Goal: Information Seeking & Learning: Learn about a topic

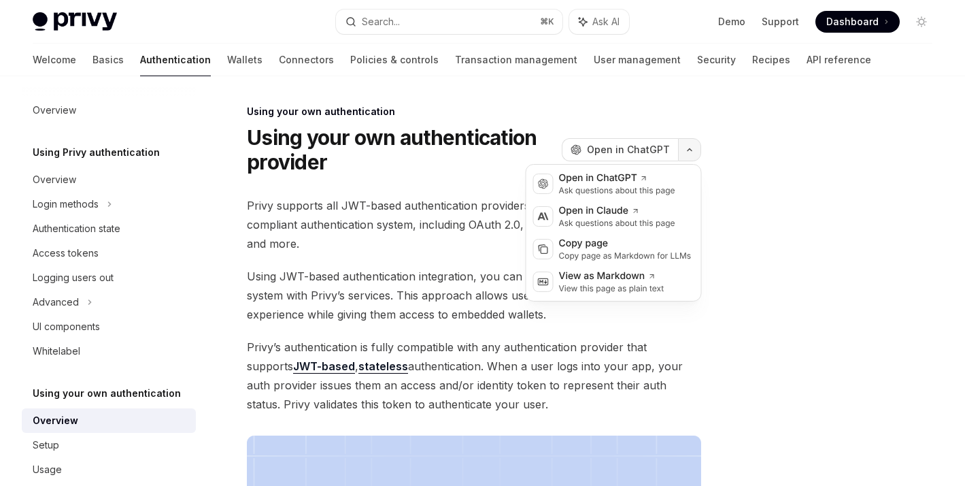
click at [692, 147] on icon "button" at bounding box center [689, 149] width 16 height 5
click at [694, 146] on button "button" at bounding box center [689, 149] width 23 height 23
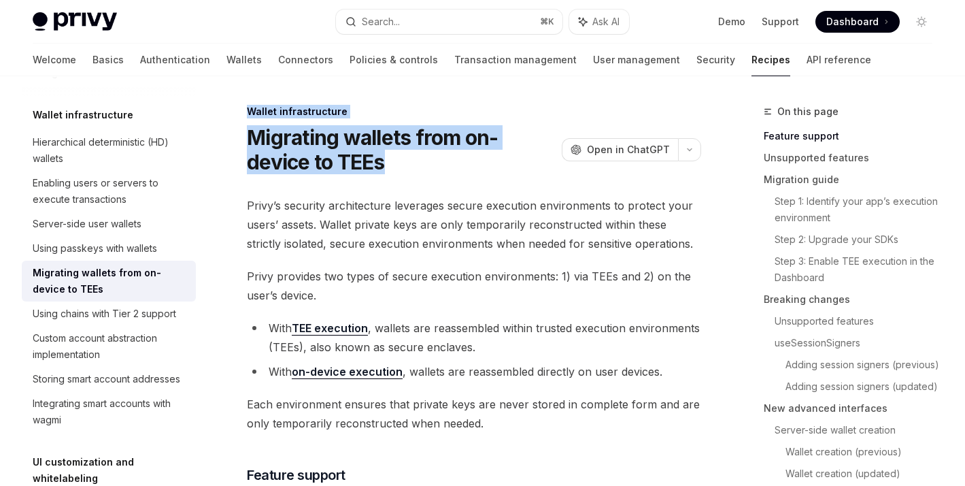
drag, startPoint x: 249, startPoint y: 109, endPoint x: 388, endPoint y: 169, distance: 151.1
click at [388, 169] on div "Wallet infrastructure Migrating wallets from on-device to TEEs OpenAI Open in C…" at bounding box center [474, 139] width 454 height 69
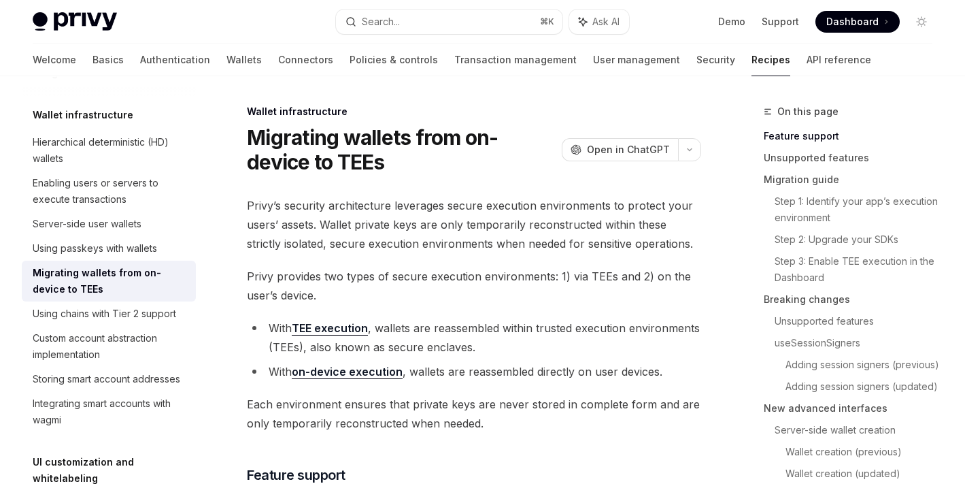
click at [410, 170] on h1 "Migrating wallets from on-device to TEEs" at bounding box center [401, 149] width 309 height 49
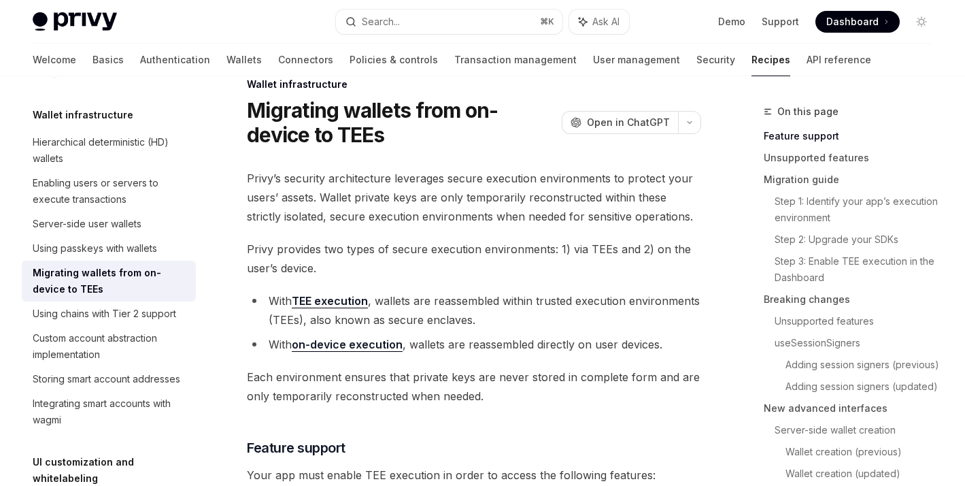
scroll to position [30, 0]
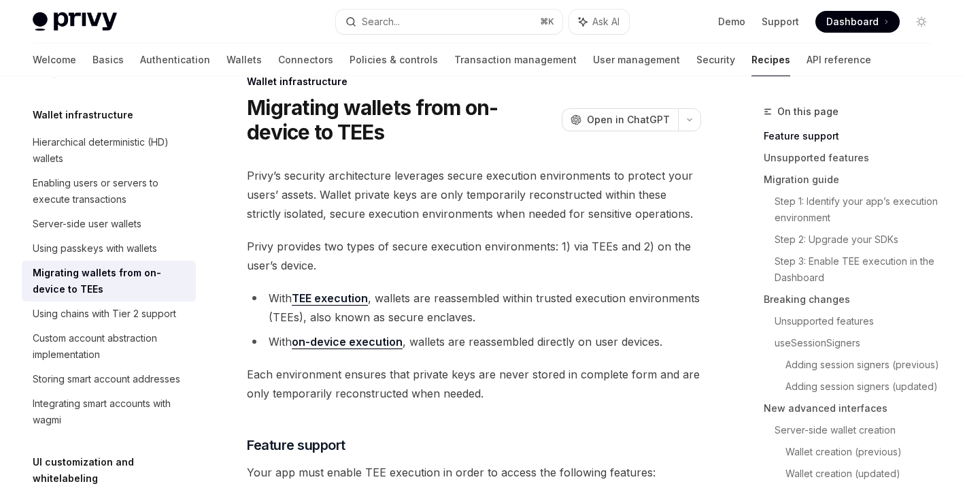
click at [538, 177] on span "Privy’s security architecture leverages secure execution environments to protec…" at bounding box center [474, 194] width 454 height 57
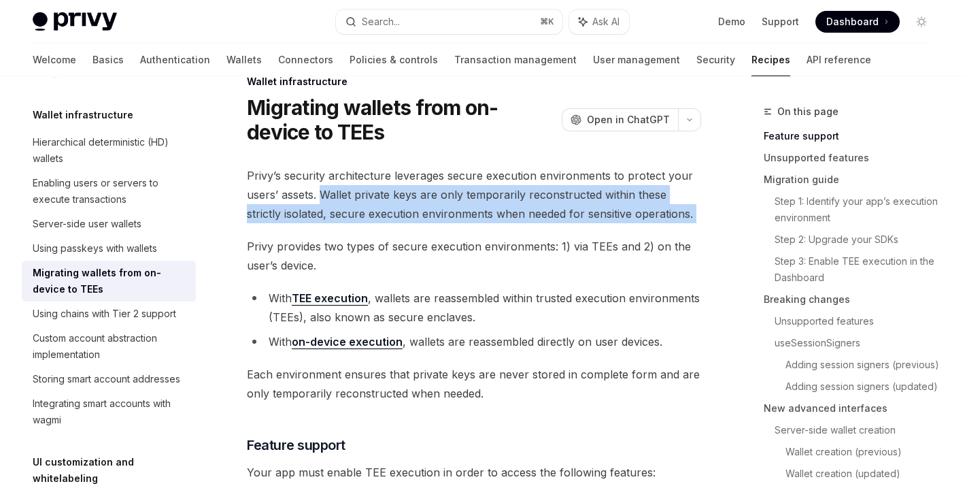
drag, startPoint x: 322, startPoint y: 194, endPoint x: 407, endPoint y: 223, distance: 89.7
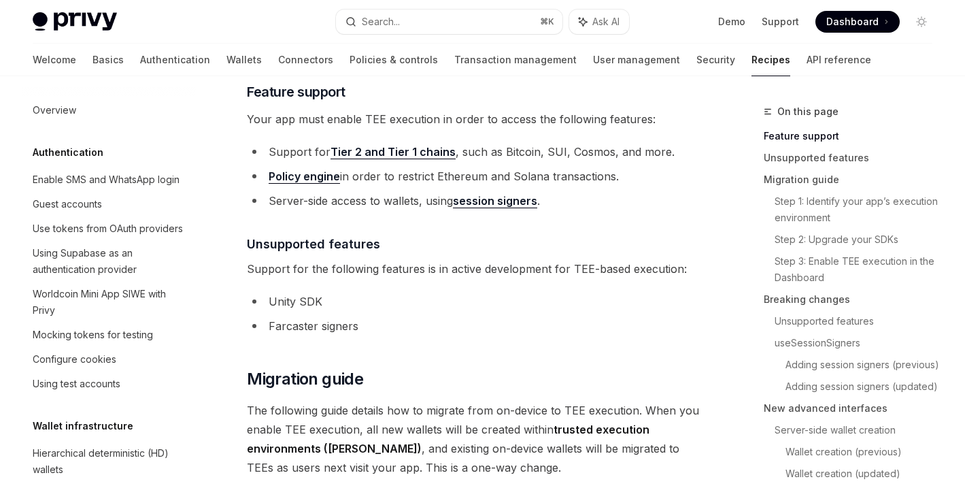
scroll to position [0, 0]
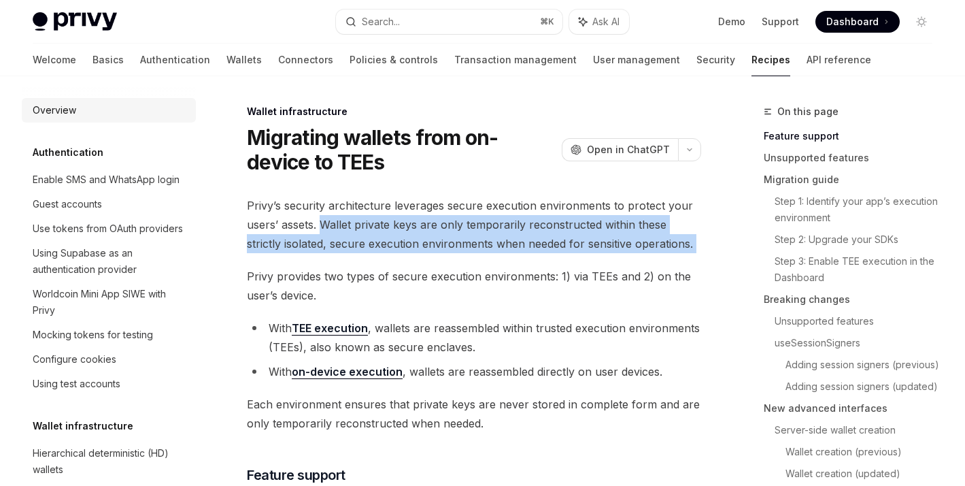
click at [54, 104] on div "Overview" at bounding box center [55, 110] width 44 height 16
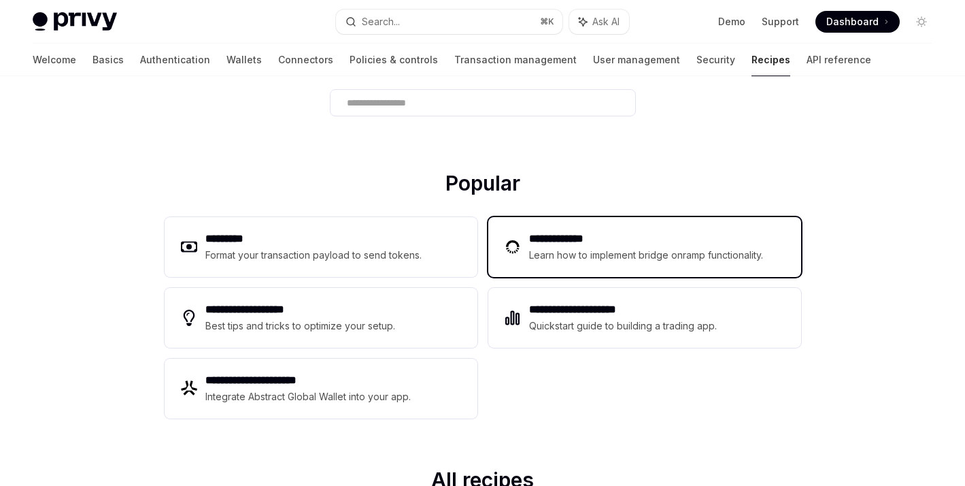
scroll to position [105, 0]
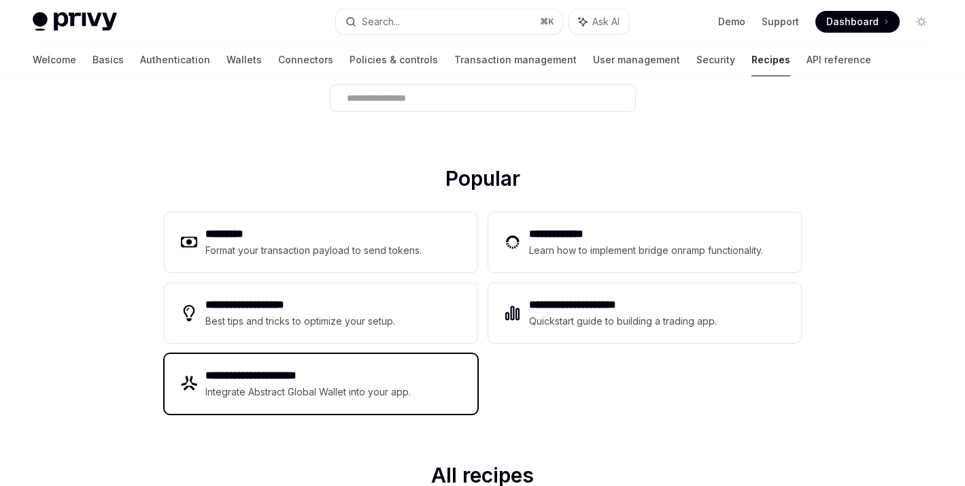
click at [321, 371] on h2 "**********" at bounding box center [308, 375] width 207 height 16
type textarea "*"
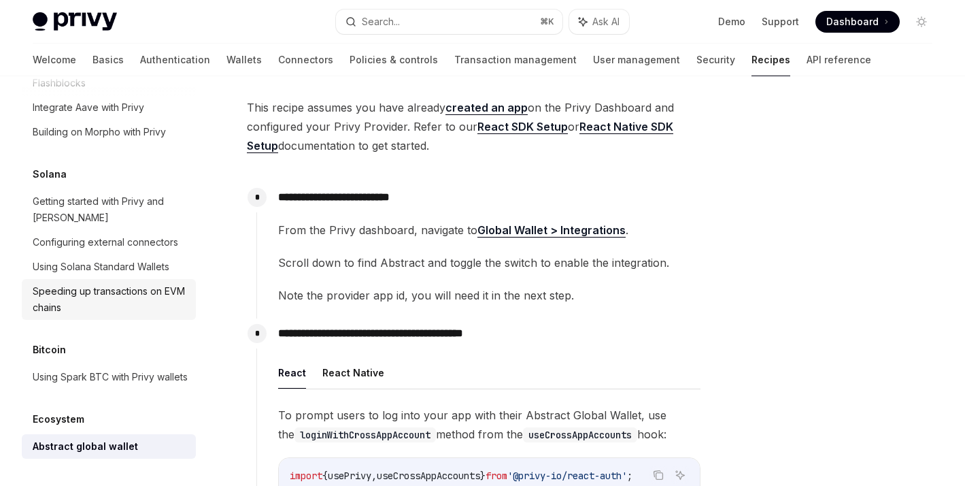
scroll to position [162, 0]
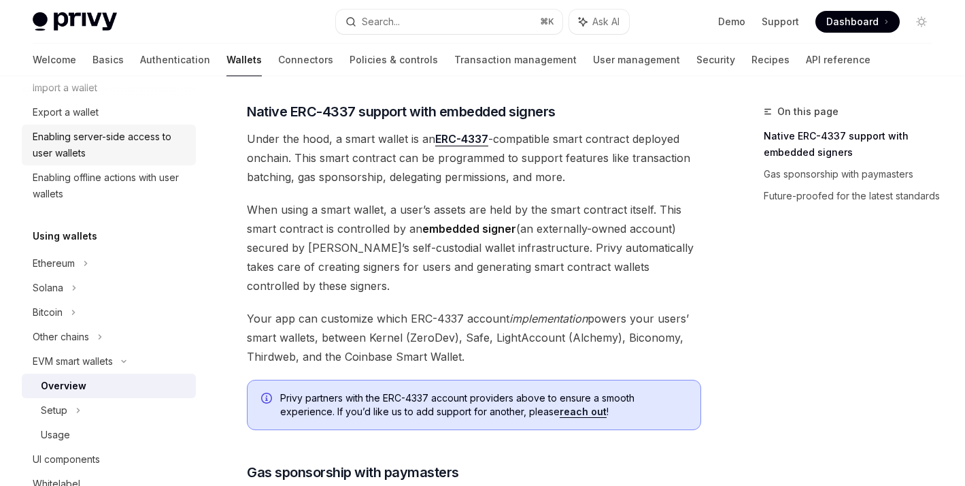
scroll to position [198, 0]
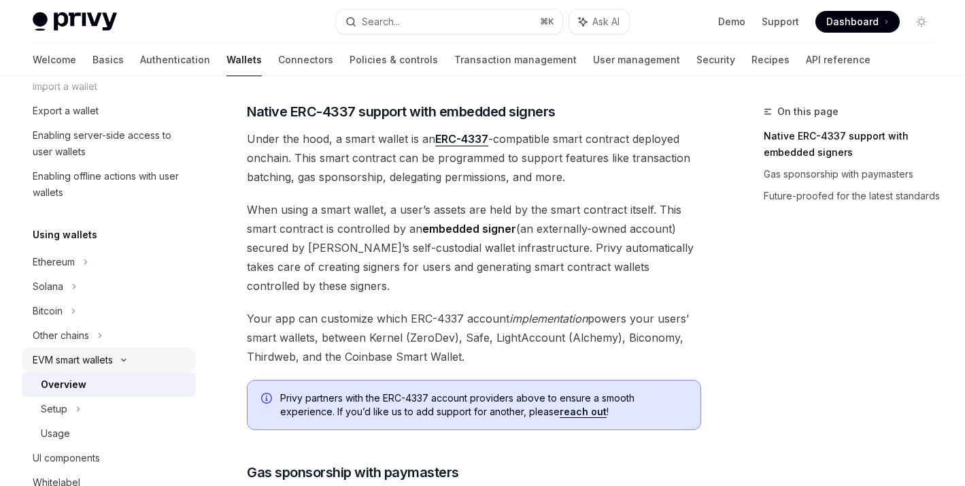
click at [129, 360] on icon at bounding box center [124, 359] width 16 height 5
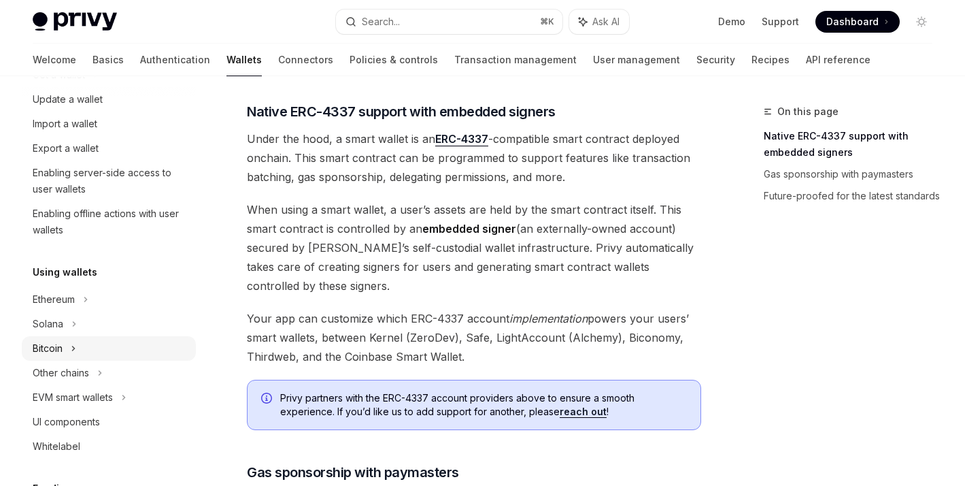
scroll to position [153, 0]
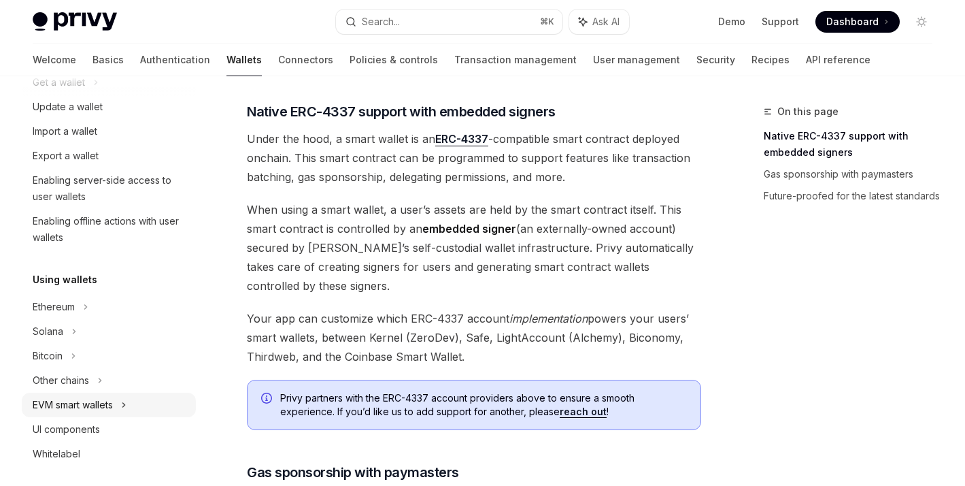
click at [122, 408] on div "EVM smart wallets" at bounding box center [109, 404] width 174 height 24
click at [126, 405] on icon at bounding box center [124, 405] width 4 height 2
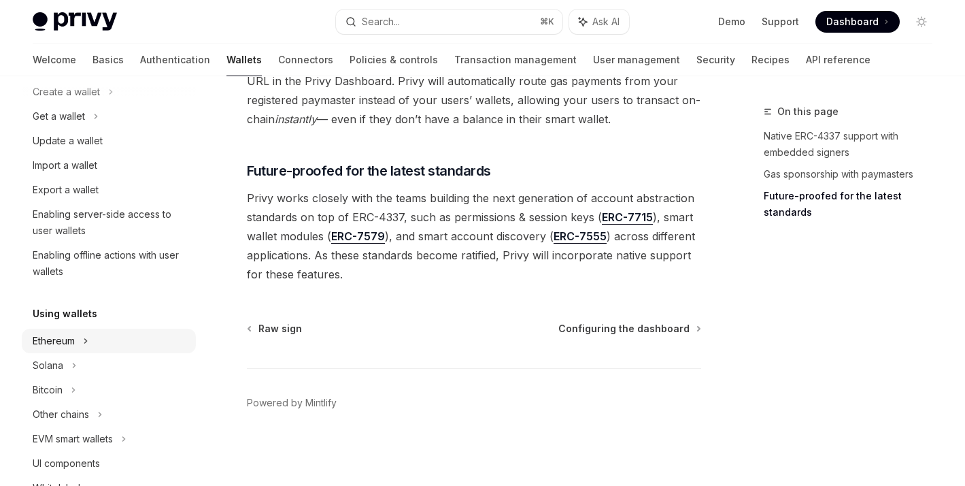
scroll to position [0, 0]
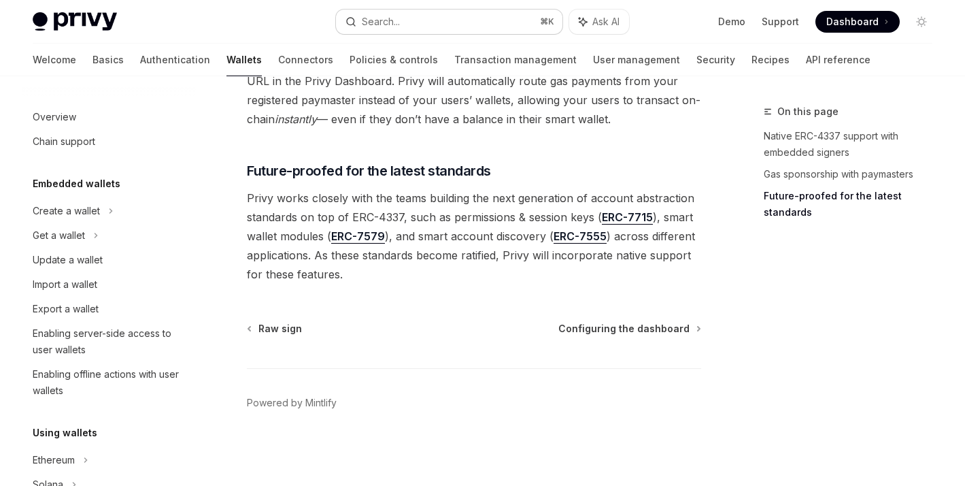
click at [437, 16] on button "Search... ⌘ K" at bounding box center [449, 22] width 226 height 24
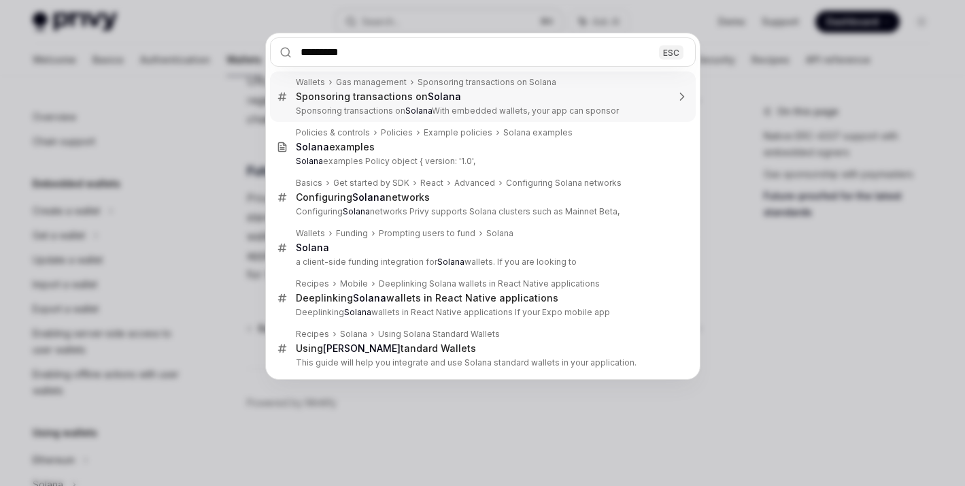
type input "**********"
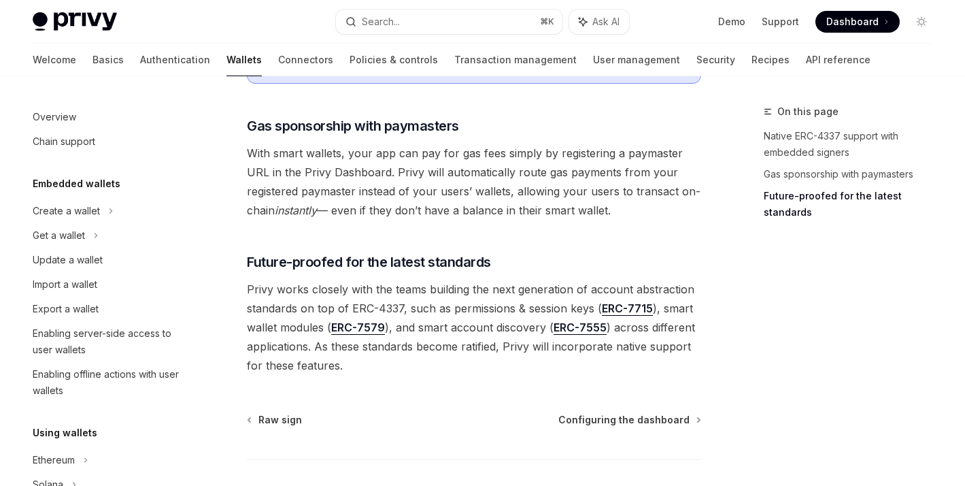
scroll to position [1174, 0]
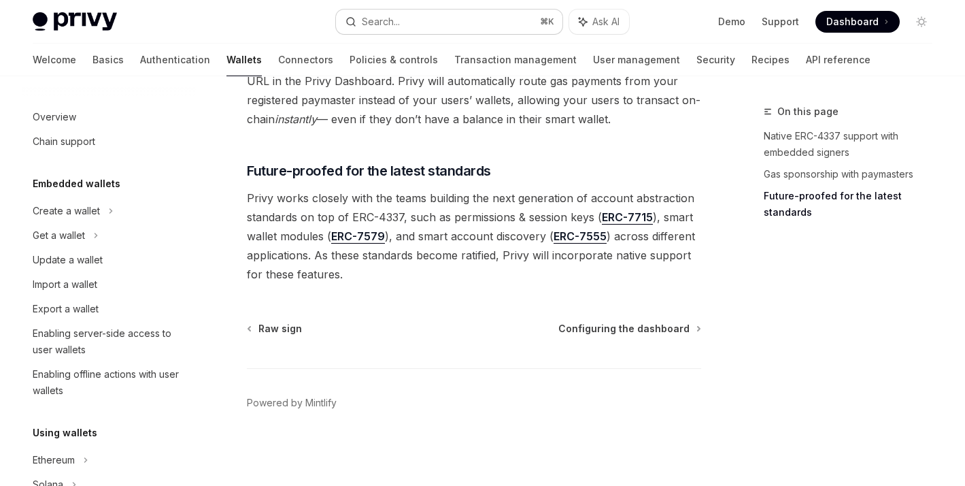
click at [396, 25] on div "Search..." at bounding box center [381, 22] width 38 height 16
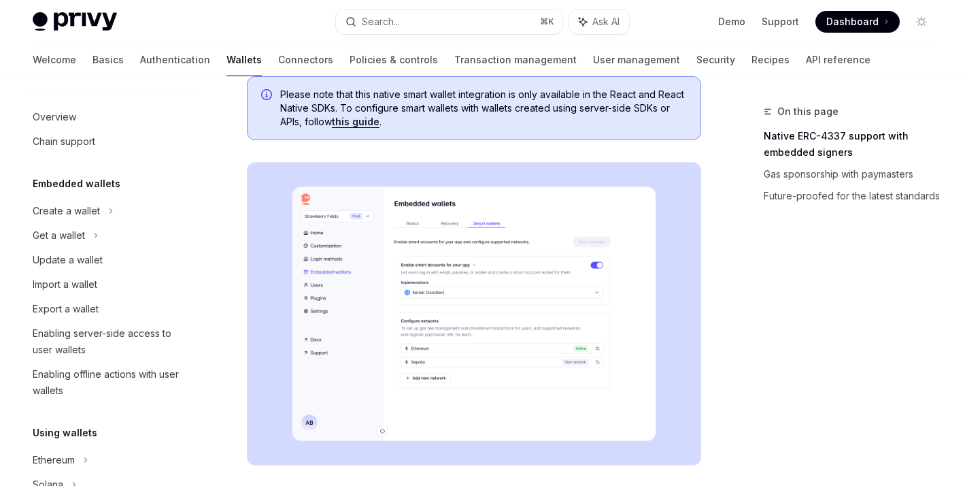
scroll to position [197, 0]
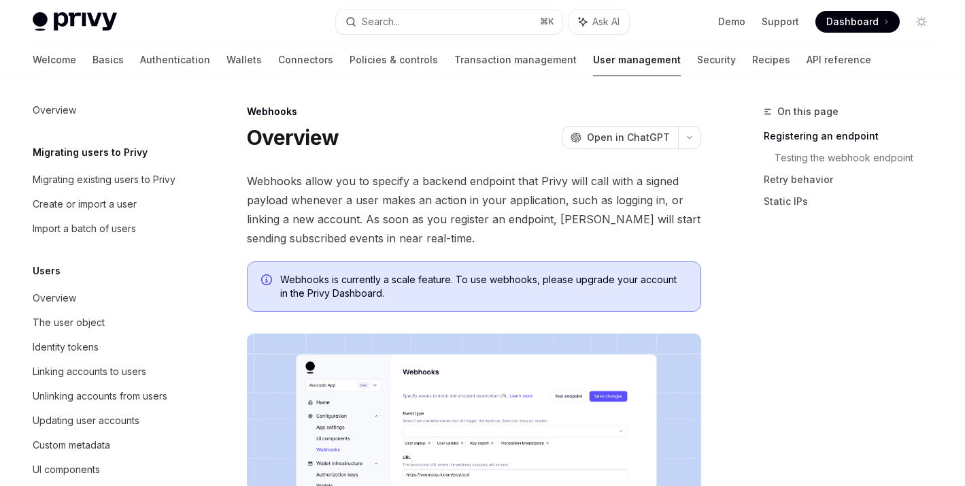
scroll to position [284, 0]
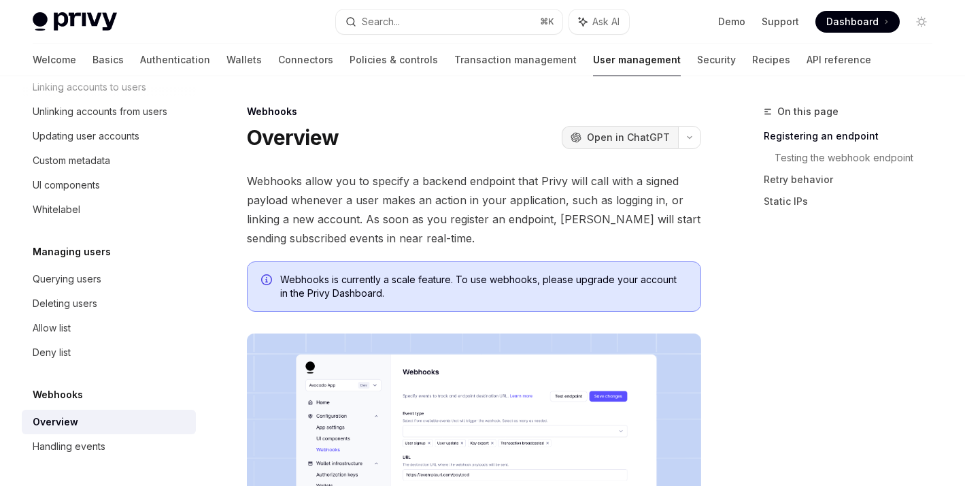
click at [630, 139] on span "Open in ChatGPT" at bounding box center [628, 138] width 83 height 14
